Goal: Information Seeking & Learning: Learn about a topic

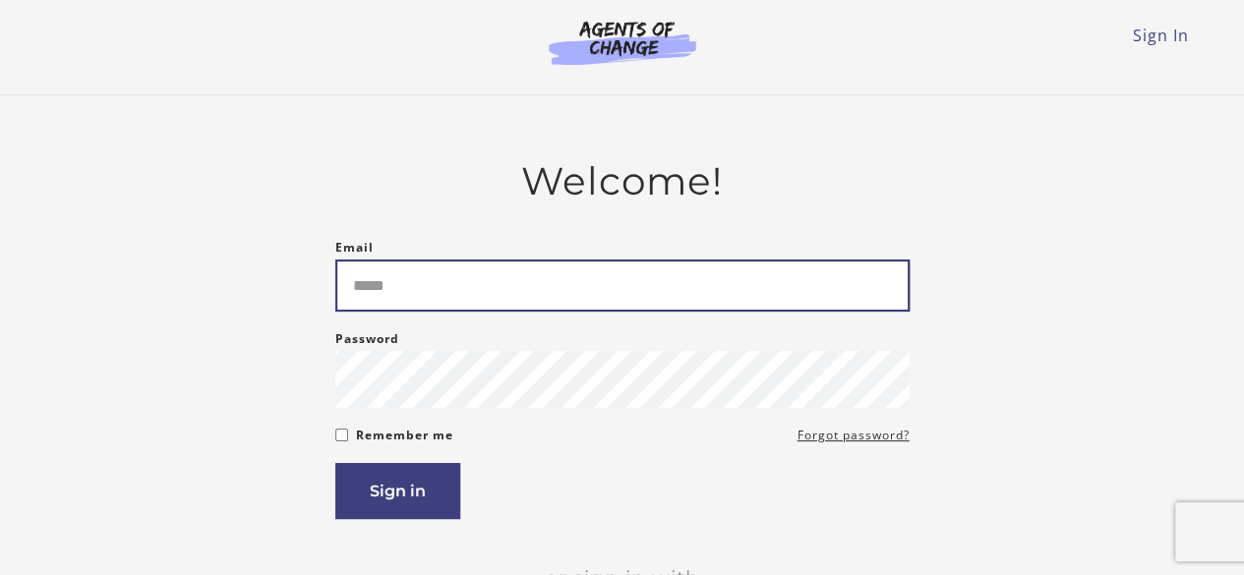
click at [573, 286] on input "Email" at bounding box center [622, 286] width 574 height 52
type input "**********"
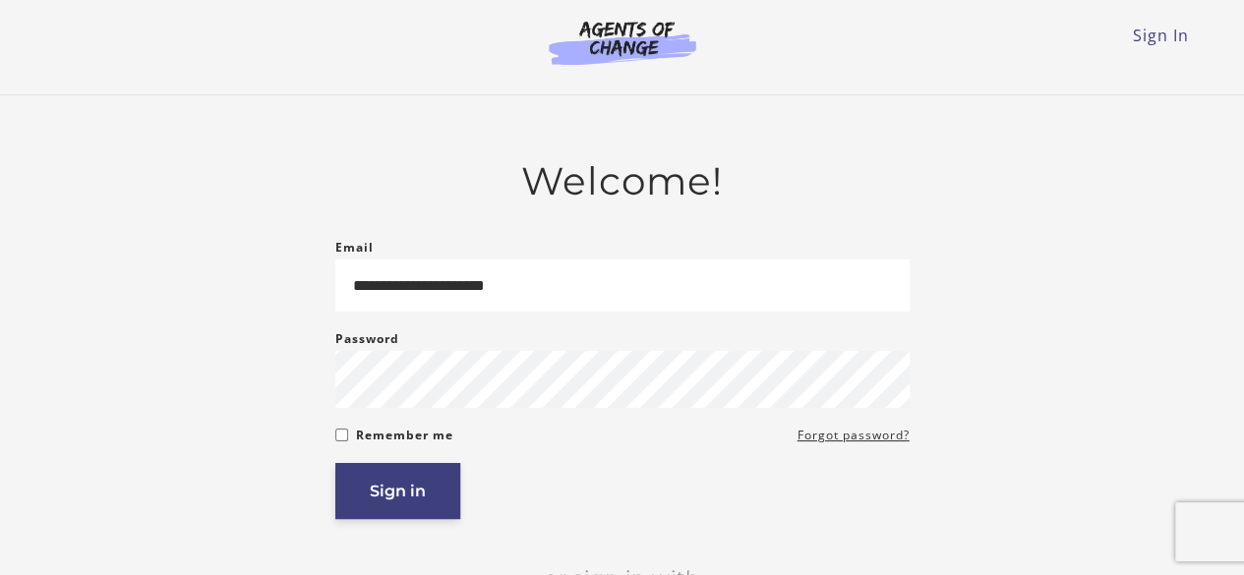
click at [382, 498] on button "Sign in" at bounding box center [397, 491] width 125 height 56
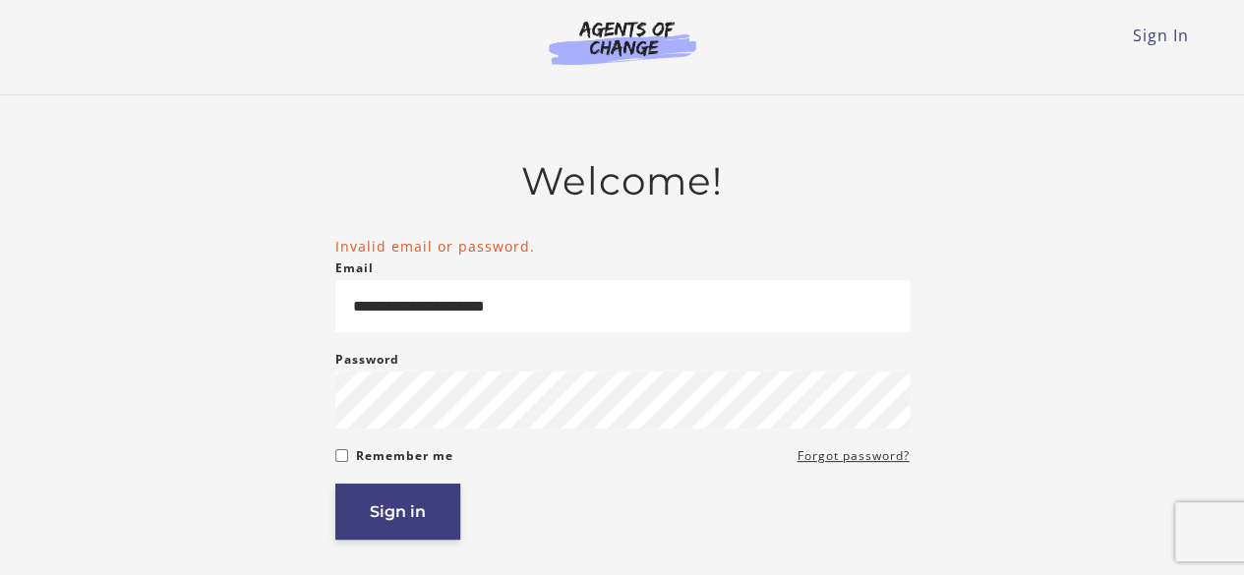
click at [380, 530] on button "Sign in" at bounding box center [397, 512] width 125 height 56
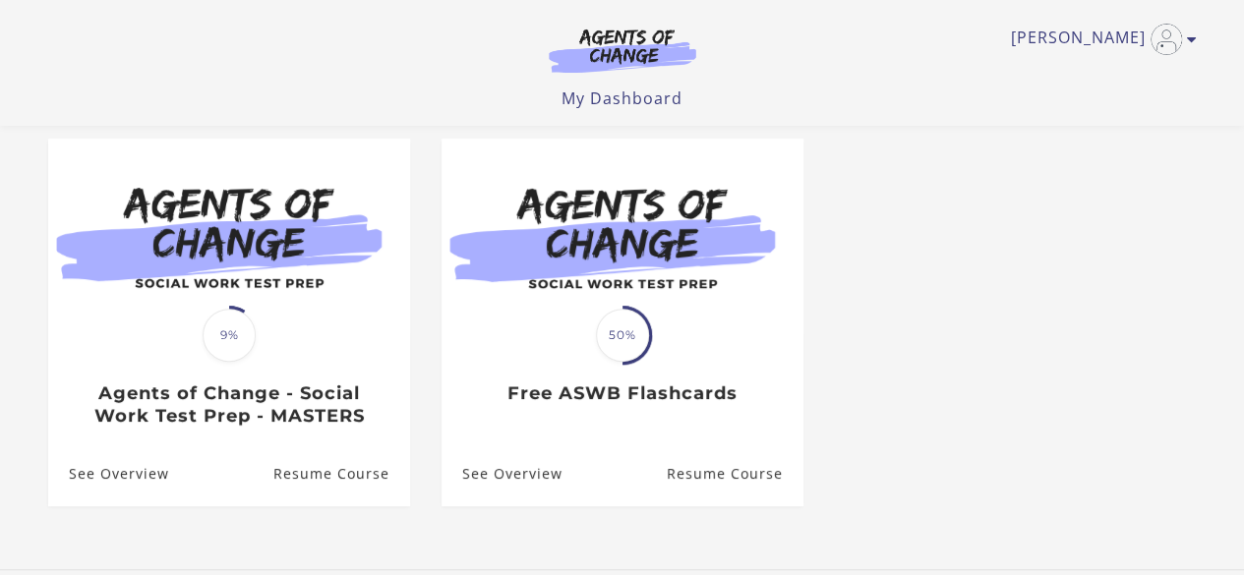
scroll to position [165, 0]
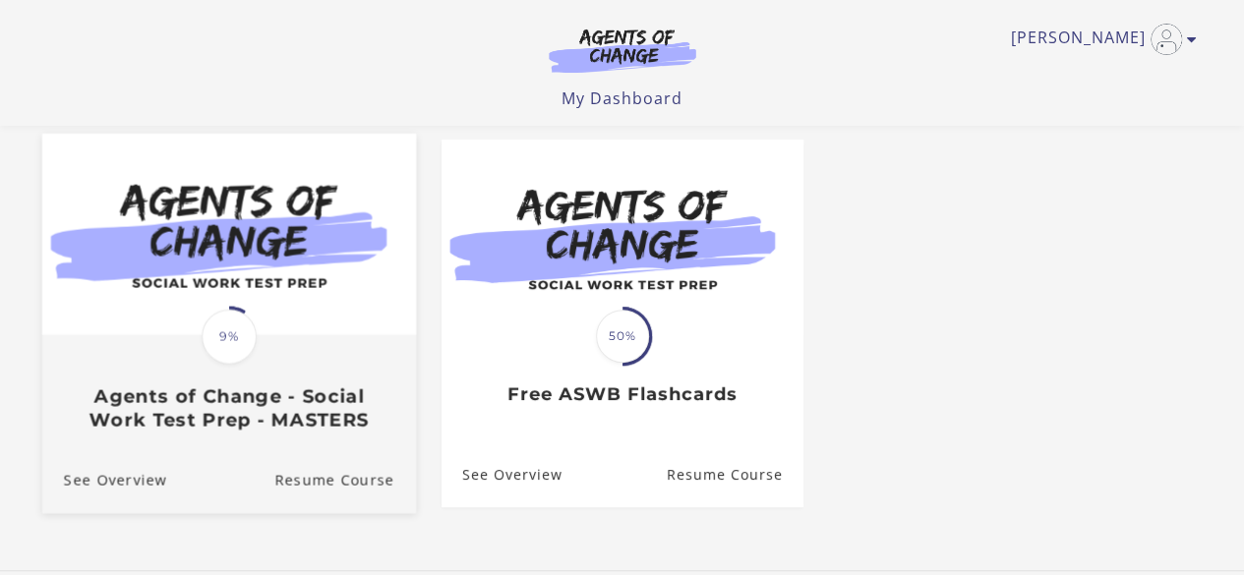
click at [366, 408] on h3 "Agents of Change - Social Work Test Prep - MASTERS" at bounding box center [228, 408] width 330 height 45
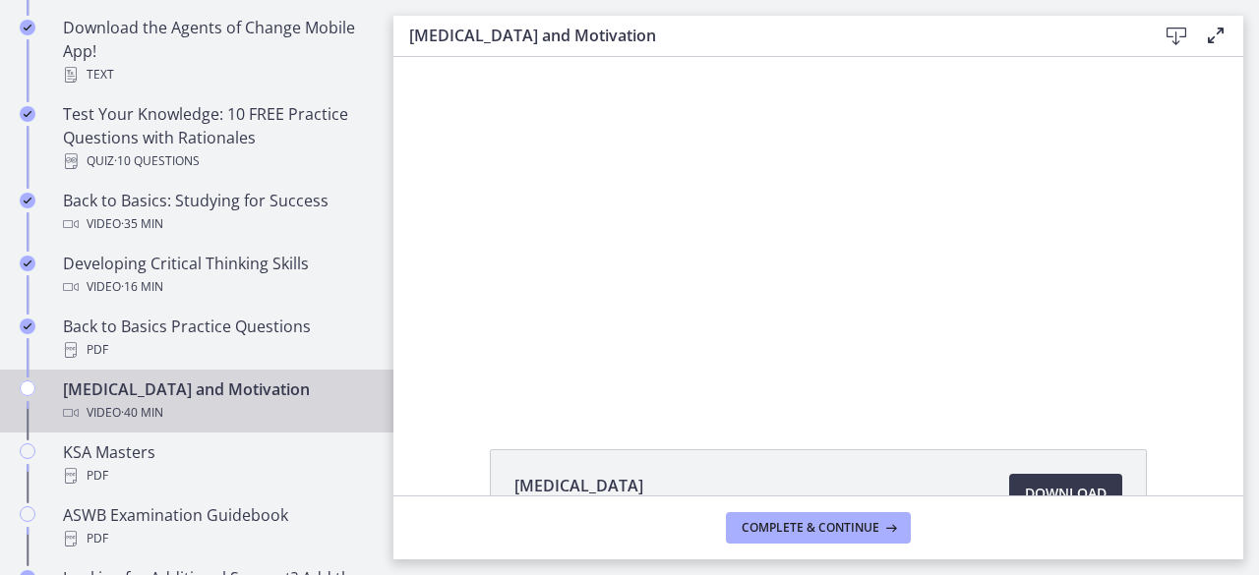
scroll to position [527, 0]
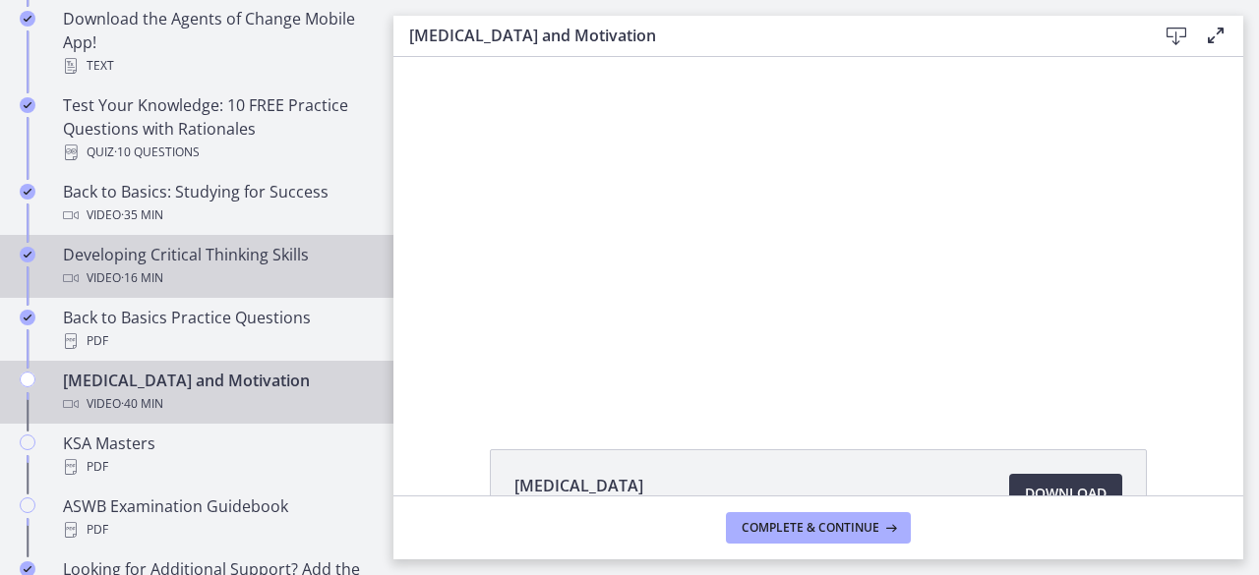
click at [238, 282] on div "Video · 16 min" at bounding box center [216, 279] width 307 height 24
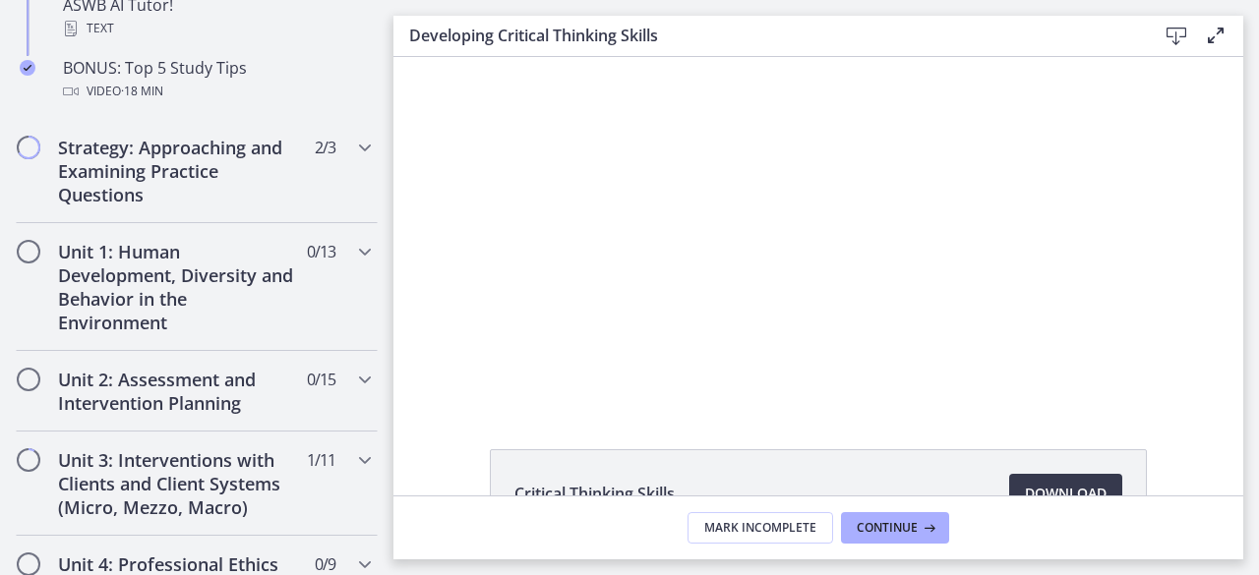
scroll to position [1096, 0]
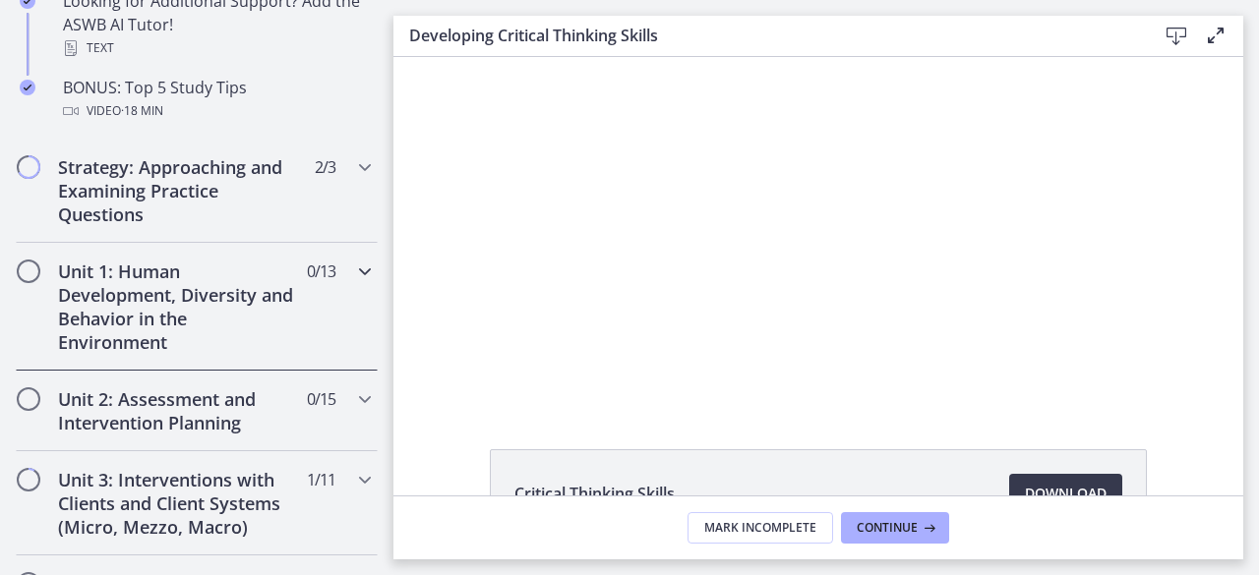
click at [348, 281] on div "Unit 1: Human Development, Diversity and Behavior in the Environment 0 / 13 Com…" at bounding box center [197, 307] width 362 height 128
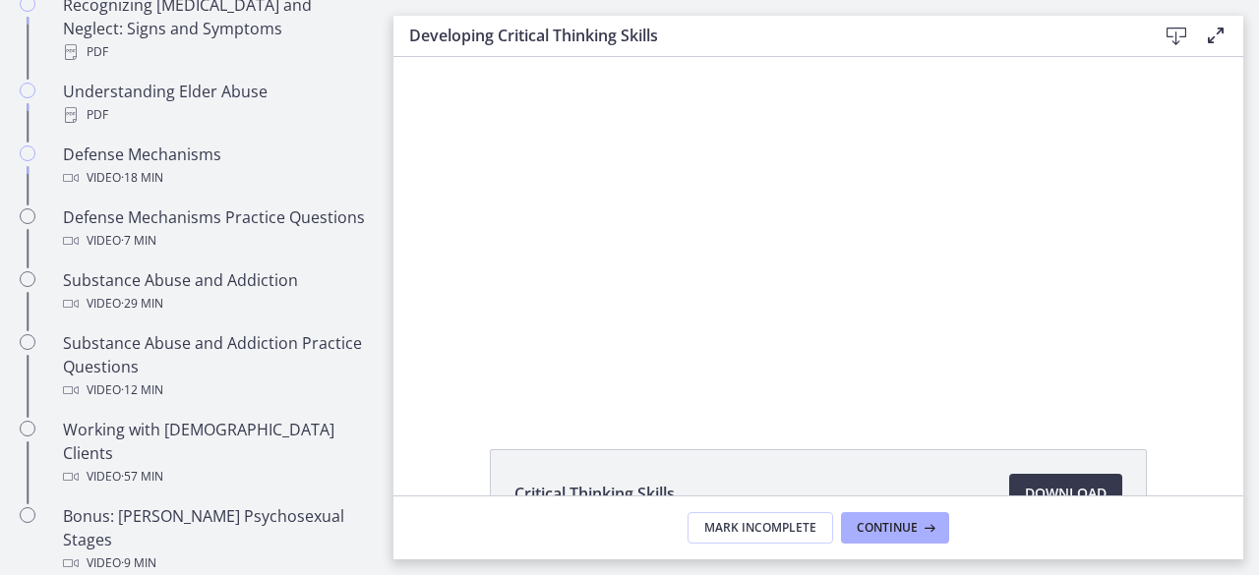
drag, startPoint x: 393, startPoint y: 302, endPoint x: 395, endPoint y: 349, distance: 47.3
click at [395, 349] on div "Click for sound @keyframes VOLUME_SMALL_WAVE_FLASH { 0% { opacity: 0; } 33% { o…" at bounding box center [818, 230] width 850 height 347
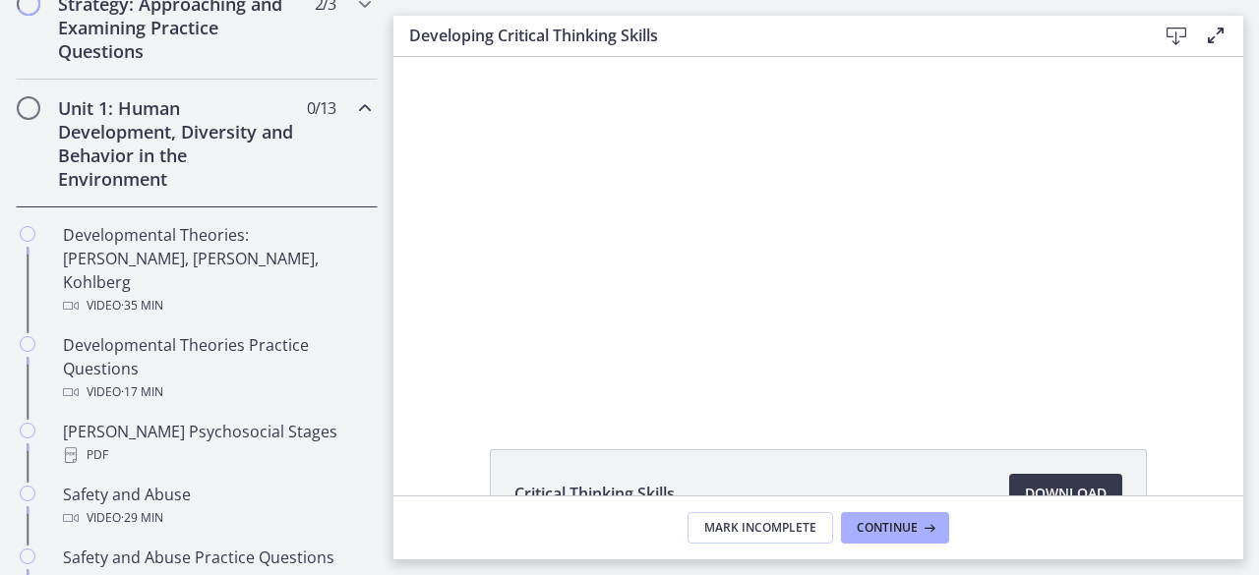
scroll to position [486, 0]
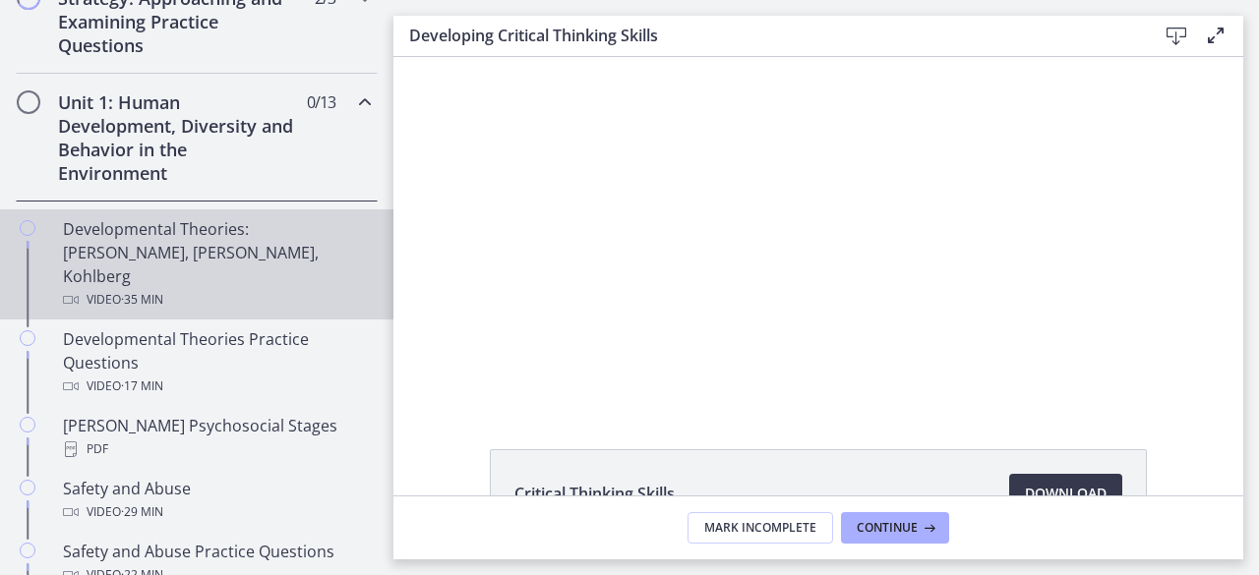
click at [130, 232] on div "Developmental Theories: Erikson, Piaget, Kohlberg Video · 35 min" at bounding box center [216, 264] width 307 height 94
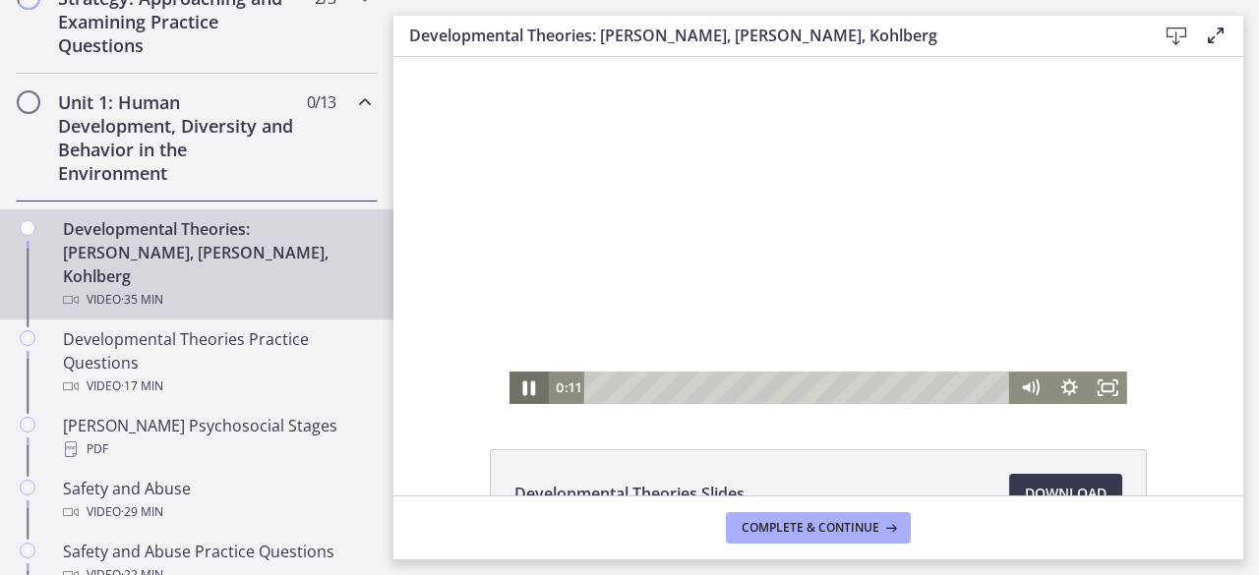
click at [523, 393] on icon "Pause" at bounding box center [529, 388] width 13 height 15
